Goal: Navigation & Orientation: Go to known website

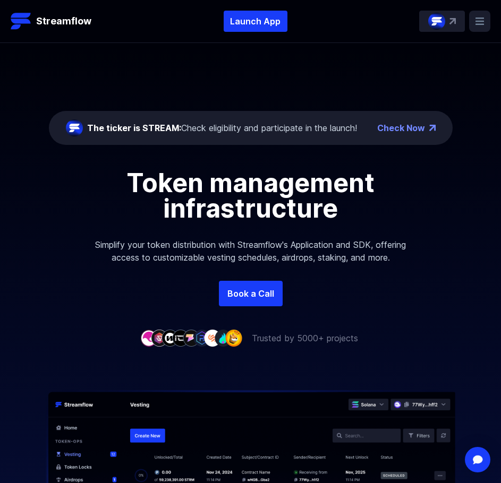
click at [423, 130] on link "Check Now" at bounding box center [401, 128] width 48 height 13
click at [473, 28] on rect at bounding box center [479, 21] width 21 height 21
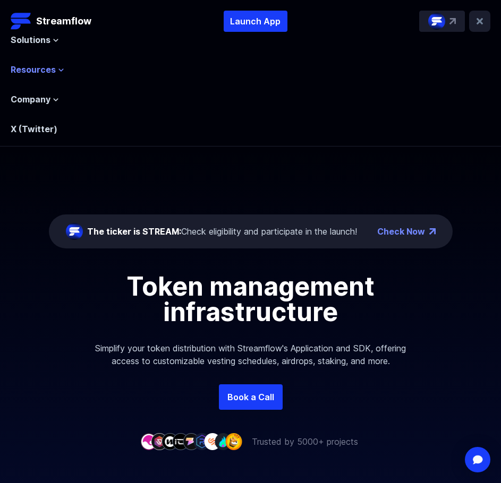
drag, startPoint x: 64, startPoint y: 66, endPoint x: 56, endPoint y: 70, distance: 8.8
click at [56, 70] on div "Solutions Overview Streamflow features an all-in-one token distribution platfor…" at bounding box center [251, 84] width 480 height 104
click at [56, 70] on button "Resources" at bounding box center [38, 69] width 54 height 13
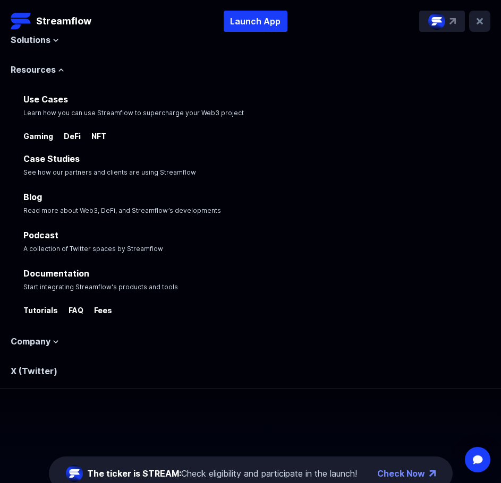
click at [475, 22] on rect at bounding box center [479, 21] width 21 height 21
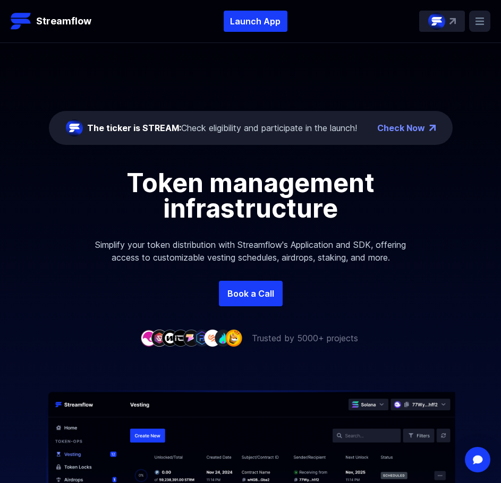
click at [475, 22] on rect at bounding box center [479, 21] width 21 height 21
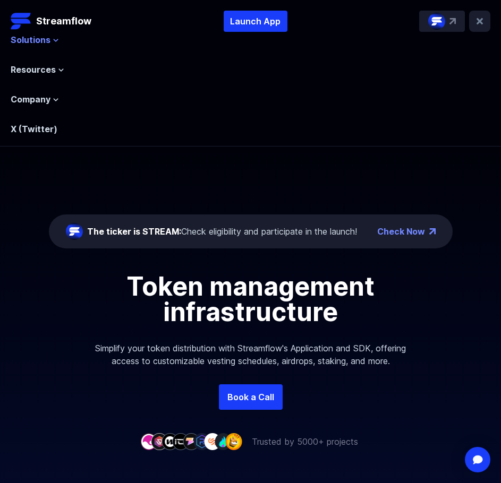
click at [49, 41] on span "Solutions" at bounding box center [31, 39] width 40 height 13
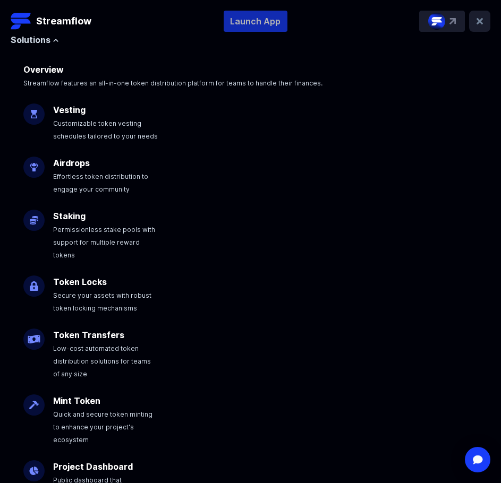
click at [266, 24] on p "Launch App" at bounding box center [256, 21] width 64 height 21
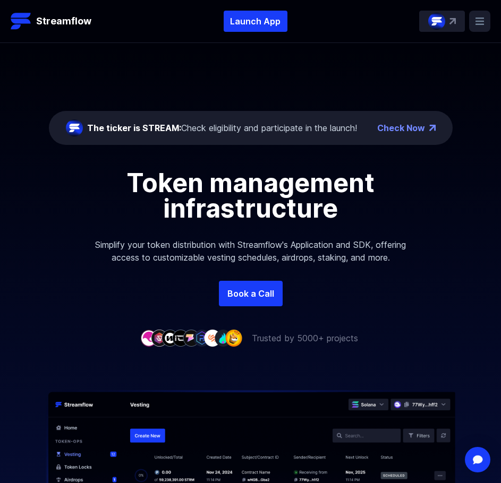
click at [230, 336] on img at bounding box center [233, 338] width 17 height 16
click at [148, 337] on img at bounding box center [148, 338] width 17 height 16
click at [164, 341] on img at bounding box center [169, 338] width 17 height 16
click at [178, 339] on img at bounding box center [180, 338] width 17 height 16
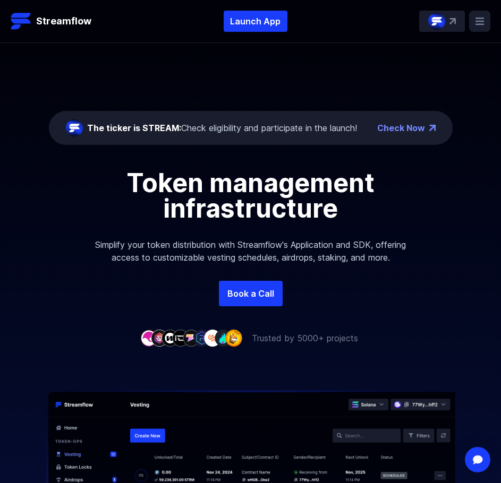
click at [178, 339] on img at bounding box center [180, 338] width 17 height 16
click at [204, 335] on img at bounding box center [212, 338] width 17 height 16
click at [234, 347] on div at bounding box center [250, 469] width 501 height 248
click at [305, 338] on p "Trusted by 5000+ projects" at bounding box center [305, 338] width 106 height 13
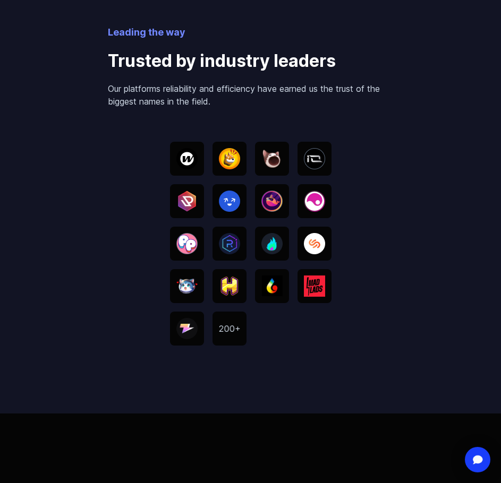
scroll to position [2730, 0]
